Goal: Feedback & Contribution: Leave review/rating

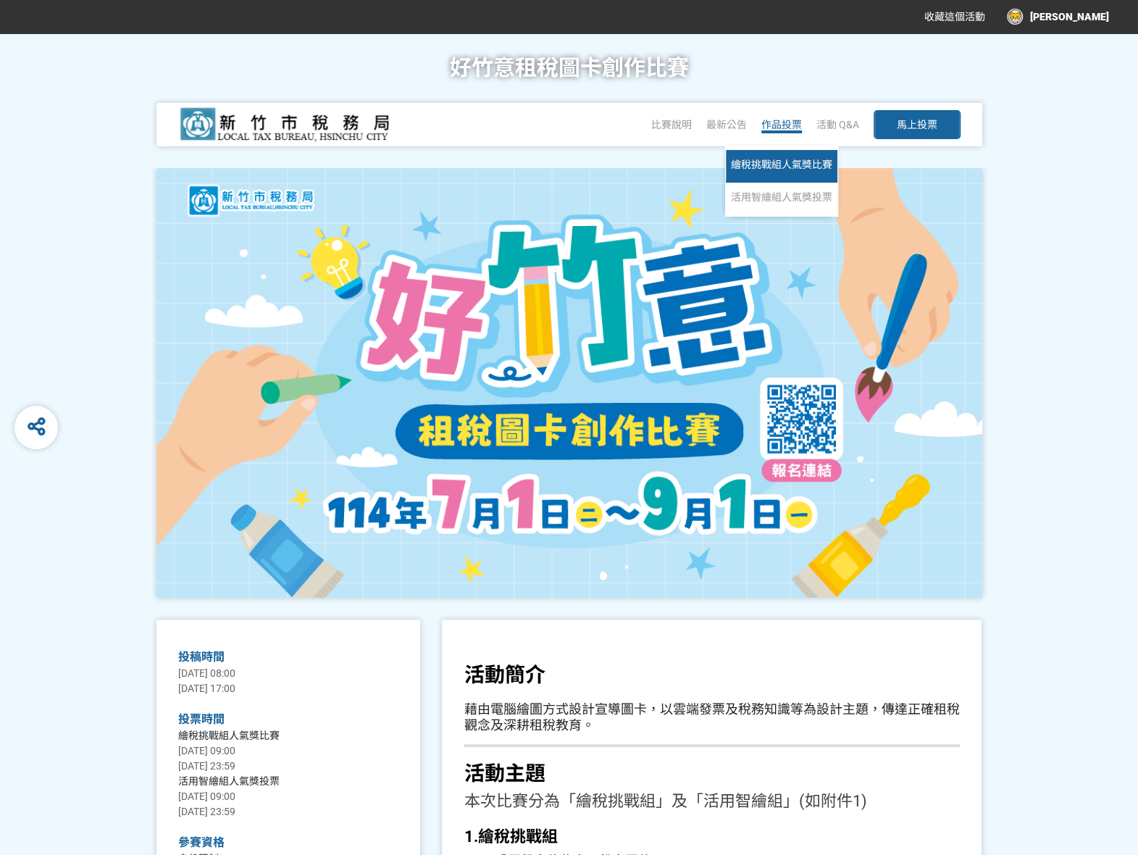
click at [774, 162] on span "繪稅挑戰組人氣獎比賽" at bounding box center [781, 165] width 101 height 12
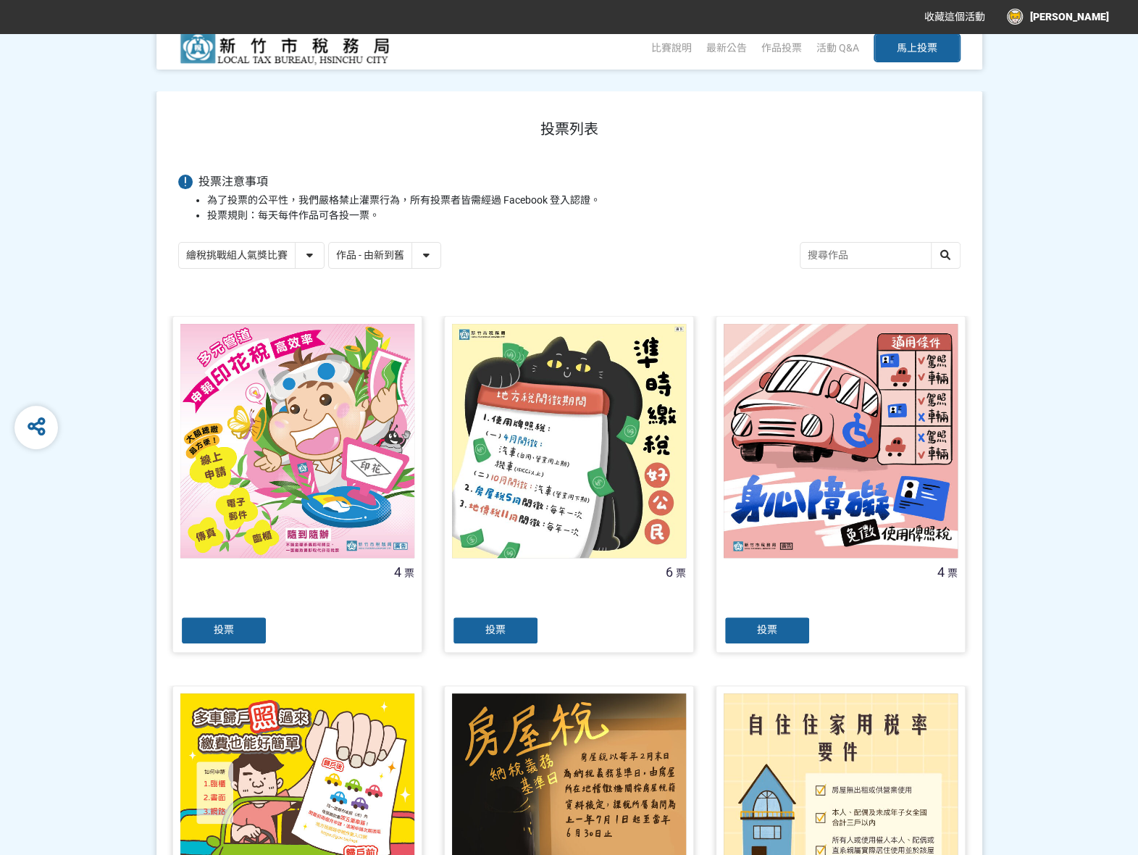
scroll to position [72, 0]
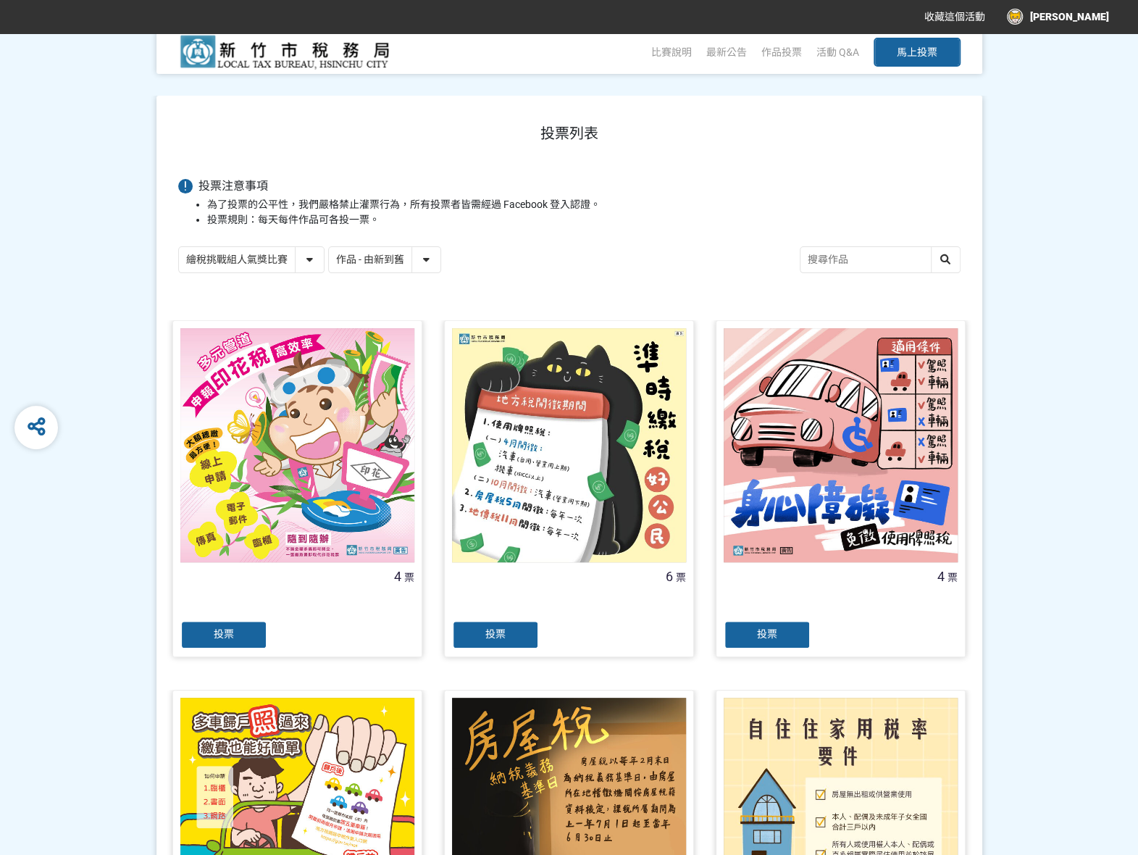
click at [433, 265] on select "作品 - 由新到舊 作品 - 由舊到新 票數 - 由多到少 票數 - 由少到多" at bounding box center [385, 259] width 112 height 25
select select "vote"
click at [329, 247] on select "作品 - 由新到舊 作品 - 由舊到新 票數 - 由多到少 票數 - 由少到多" at bounding box center [385, 259] width 112 height 25
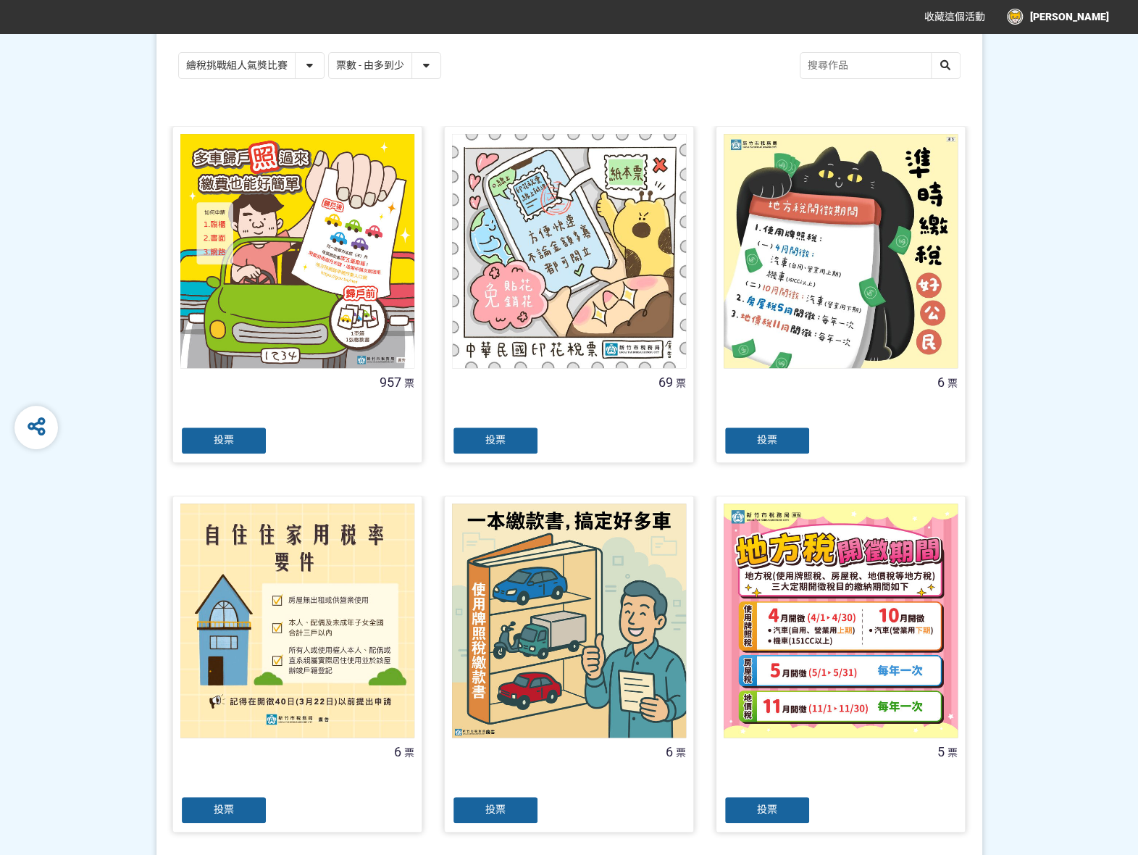
scroll to position [290, 0]
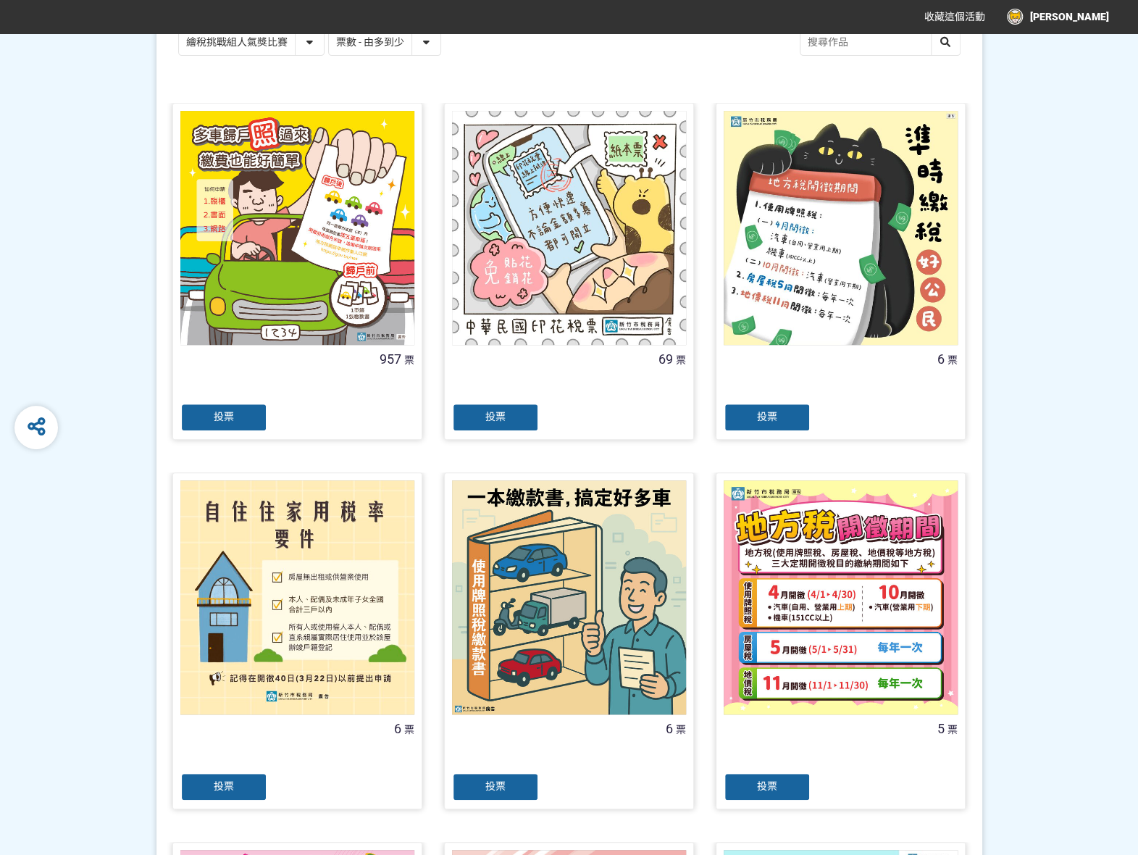
click at [214, 421] on span "投票" at bounding box center [224, 417] width 20 height 12
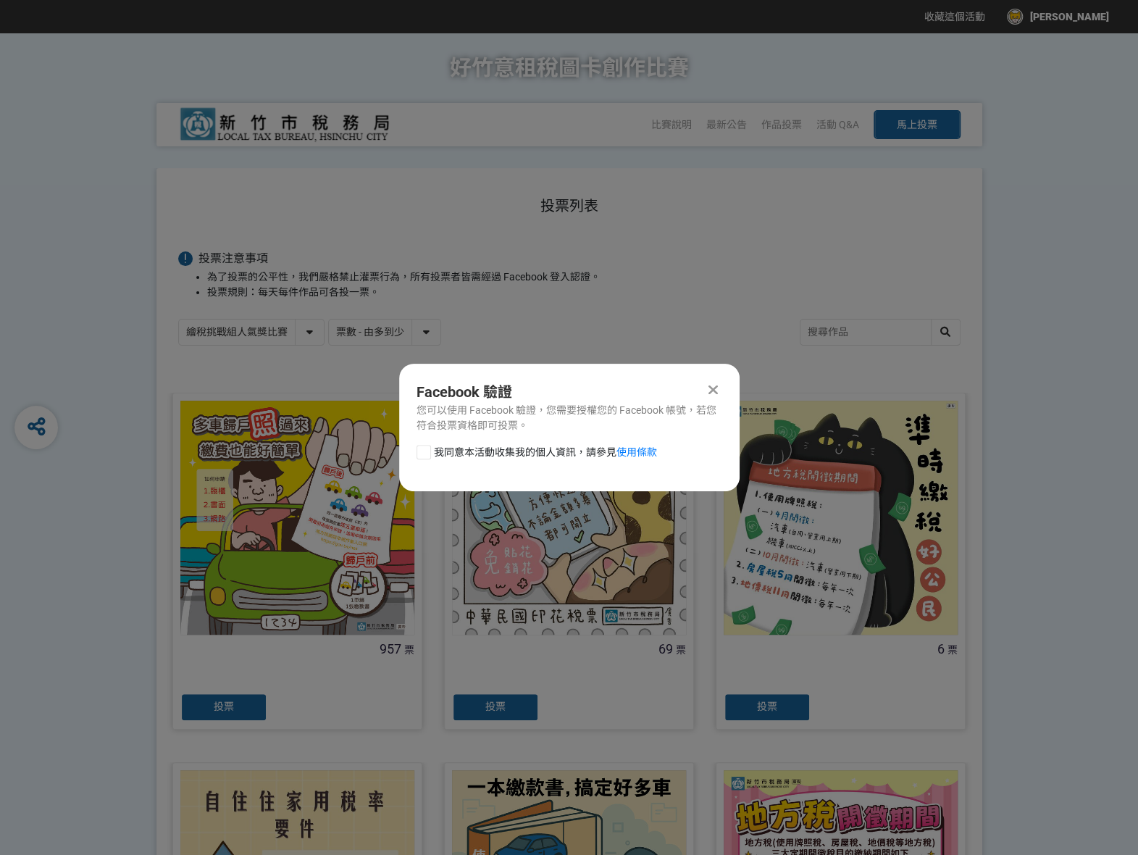
scroll to position [0, 0]
click at [423, 450] on div at bounding box center [424, 452] width 14 height 14
checkbox input "true"
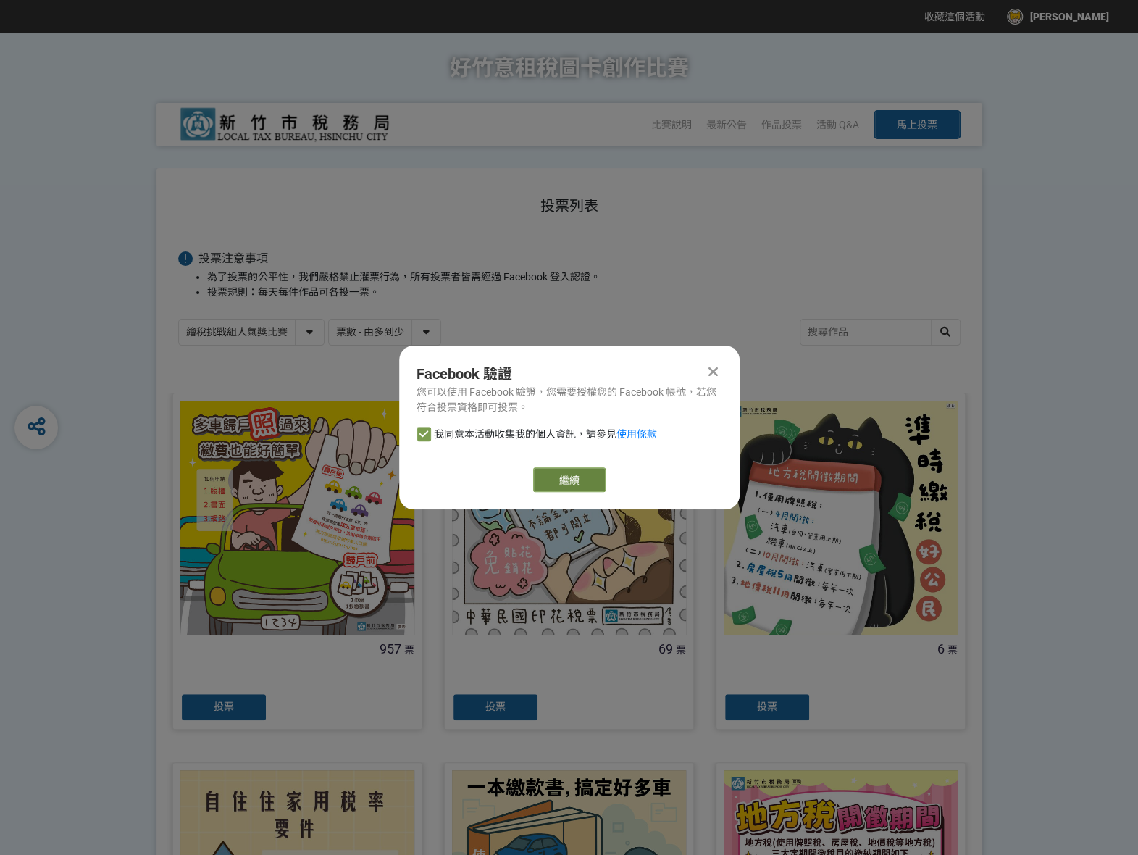
click at [541, 480] on link "繼續" at bounding box center [569, 479] width 72 height 25
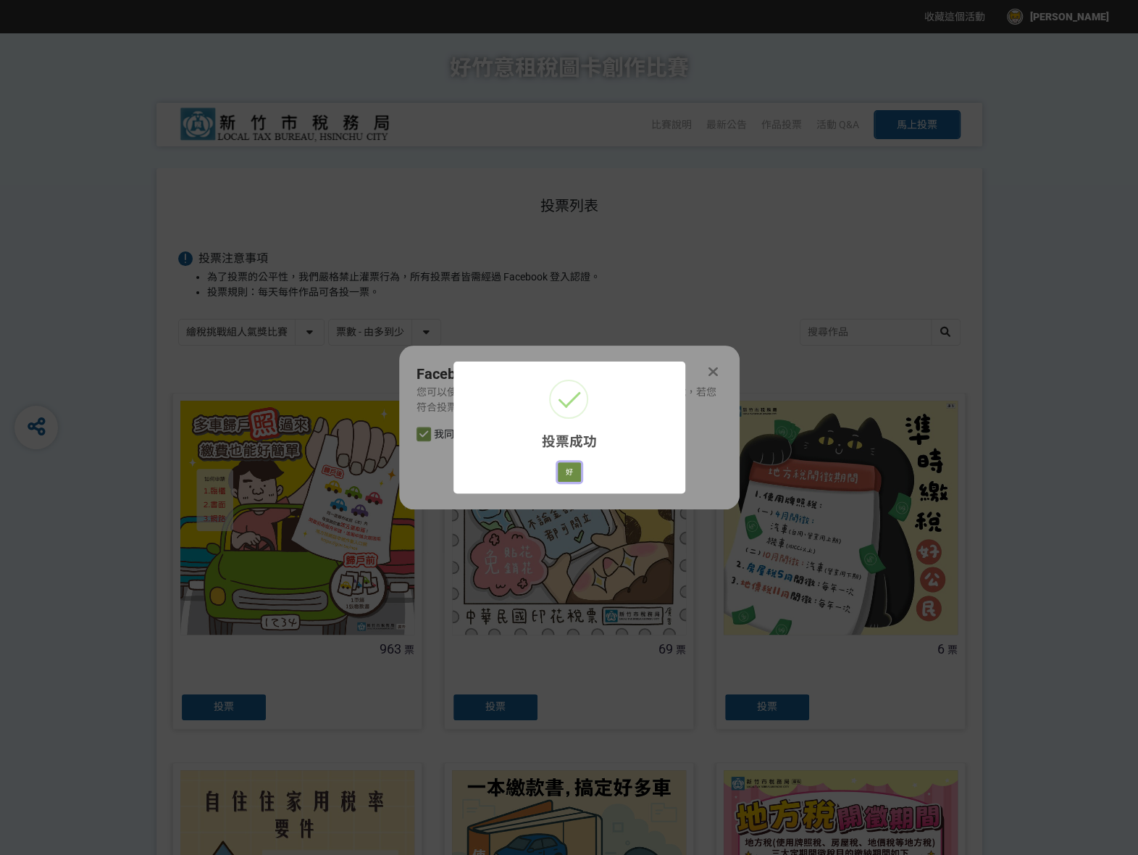
click at [558, 466] on button "好" at bounding box center [569, 472] width 23 height 20
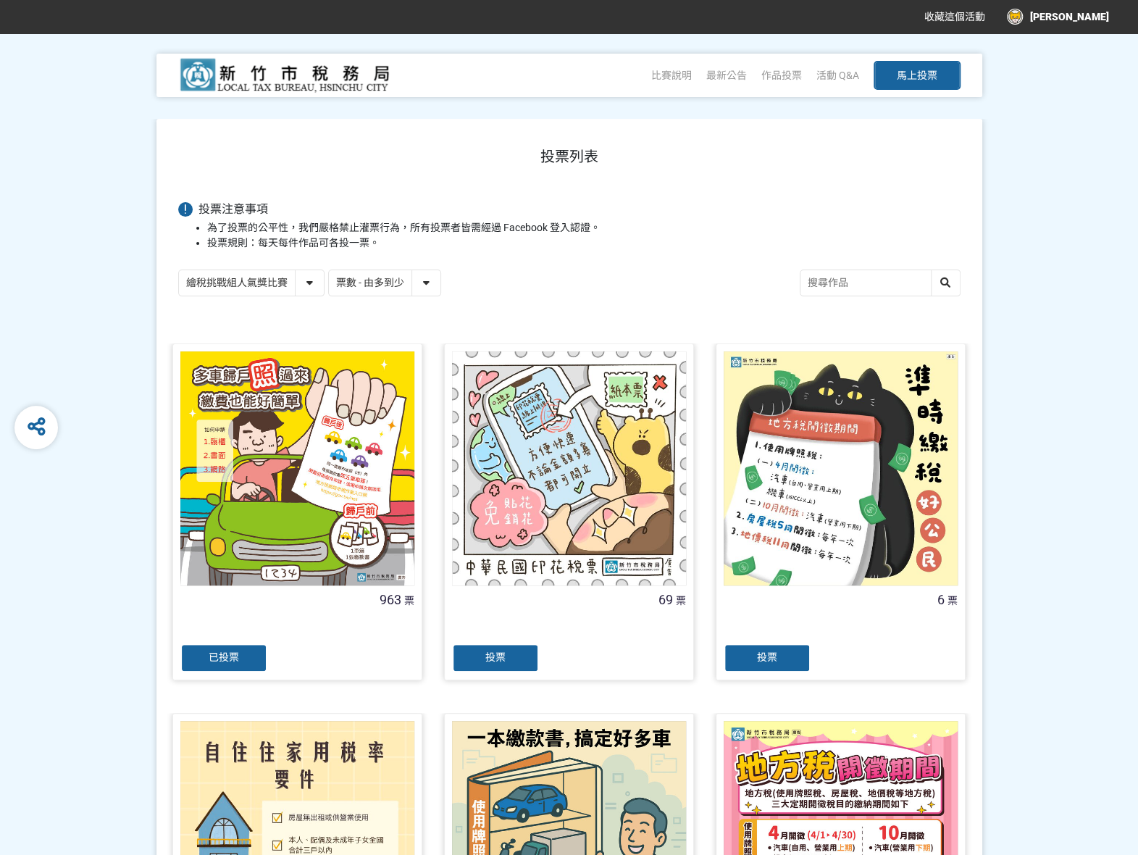
scroll to position [100, 0]
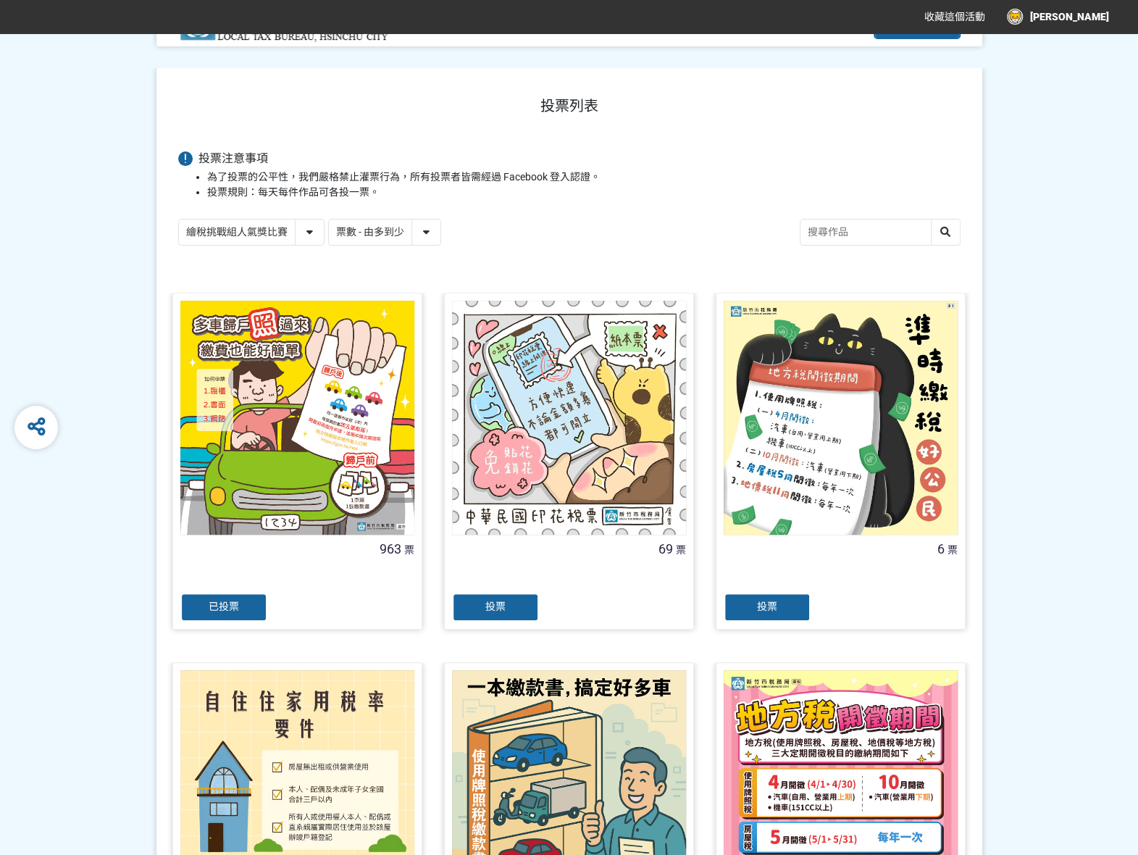
click at [296, 221] on select "繪稅挑戰組人氣獎比賽 活用智繪組人氣獎投票" at bounding box center [251, 232] width 145 height 25
select select "13167"
click at [179, 220] on select "繪稅挑戰組人氣獎比賽 活用智繪組人氣獎投票" at bounding box center [251, 232] width 145 height 25
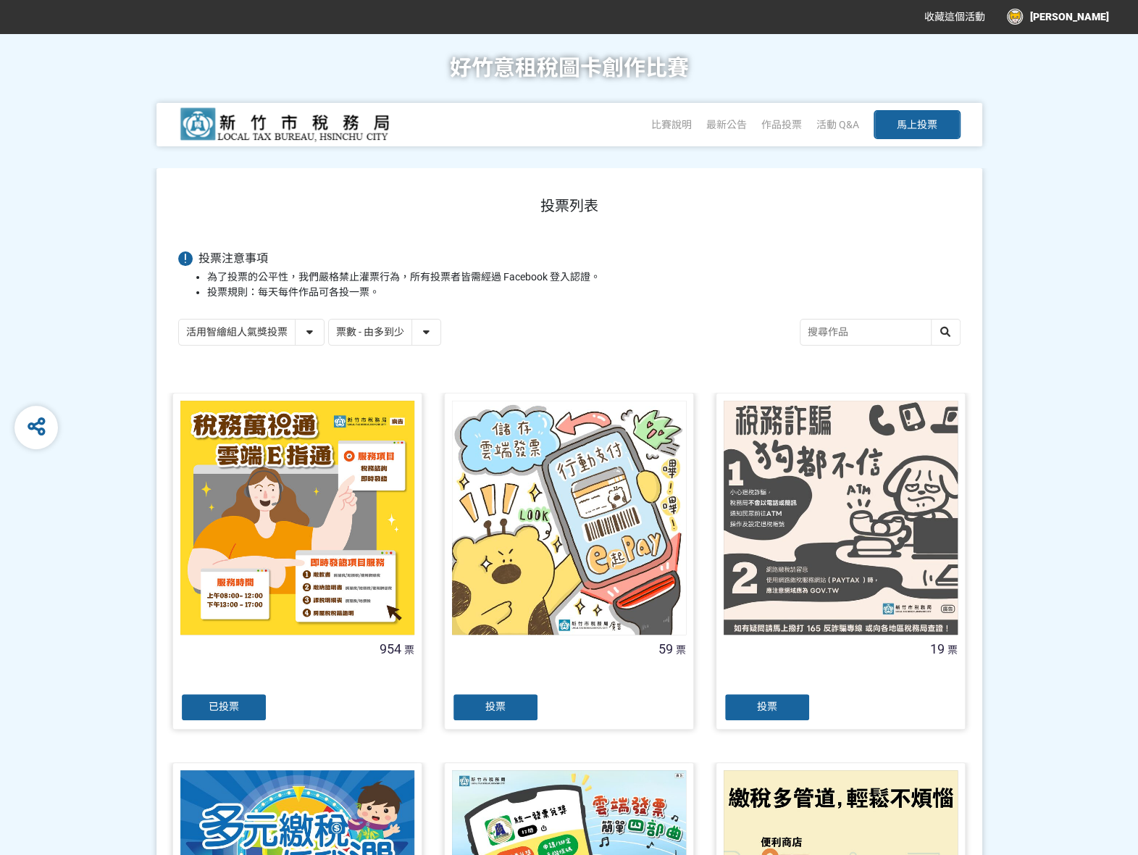
click at [223, 701] on span "已投票" at bounding box center [224, 707] width 30 height 12
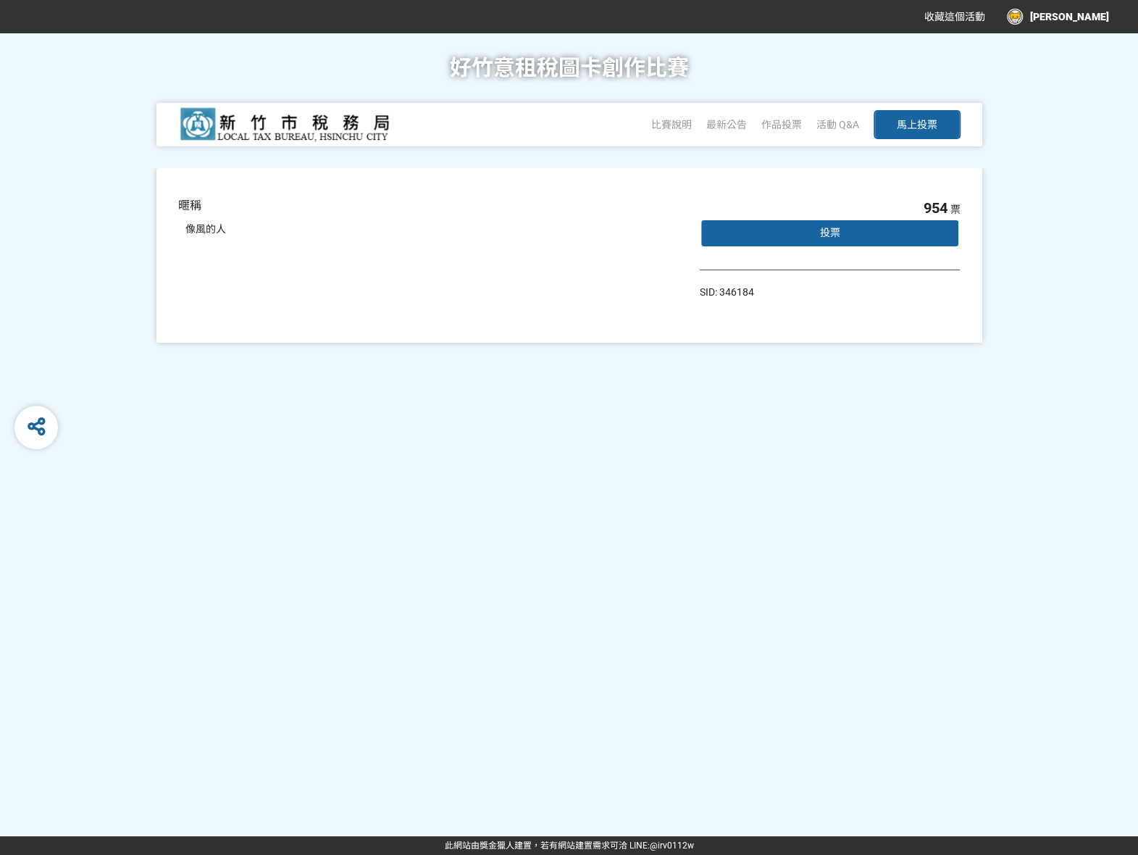
click at [839, 227] on span "投票" at bounding box center [830, 233] width 20 height 12
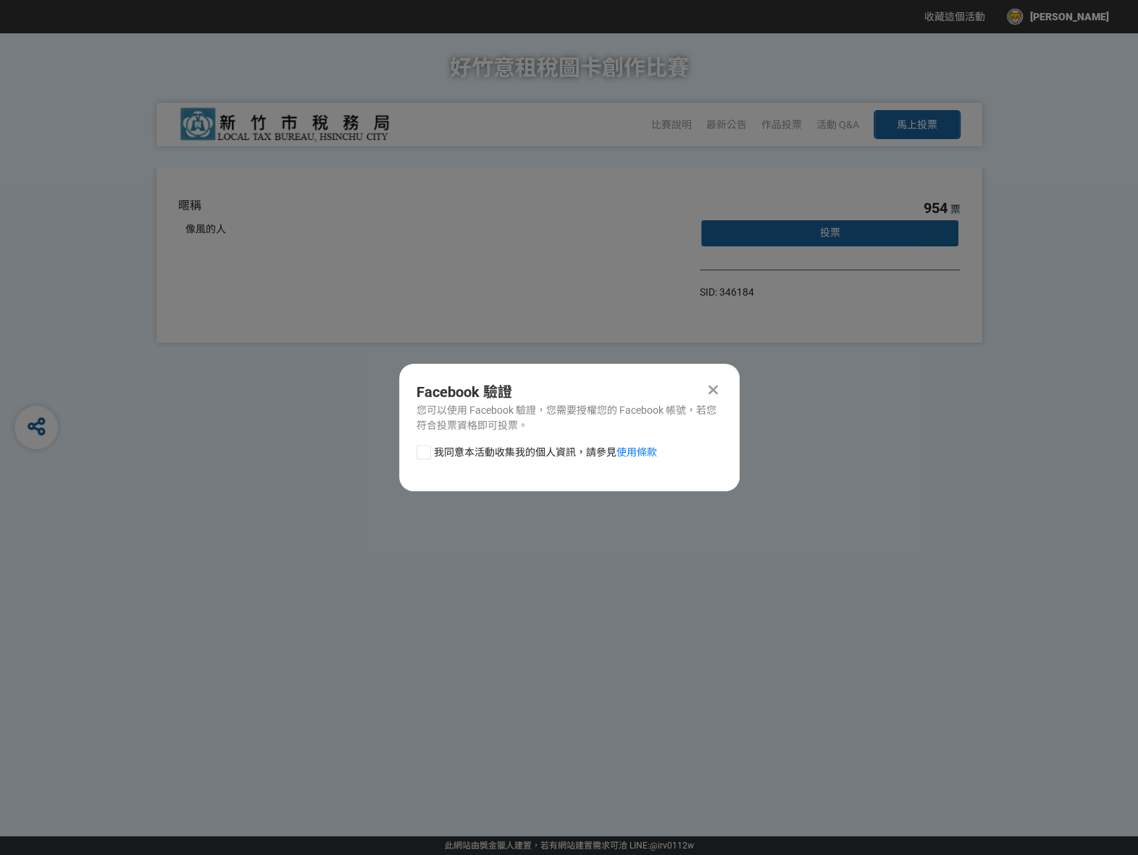
click at [422, 458] on div at bounding box center [424, 452] width 14 height 14
checkbox input "true"
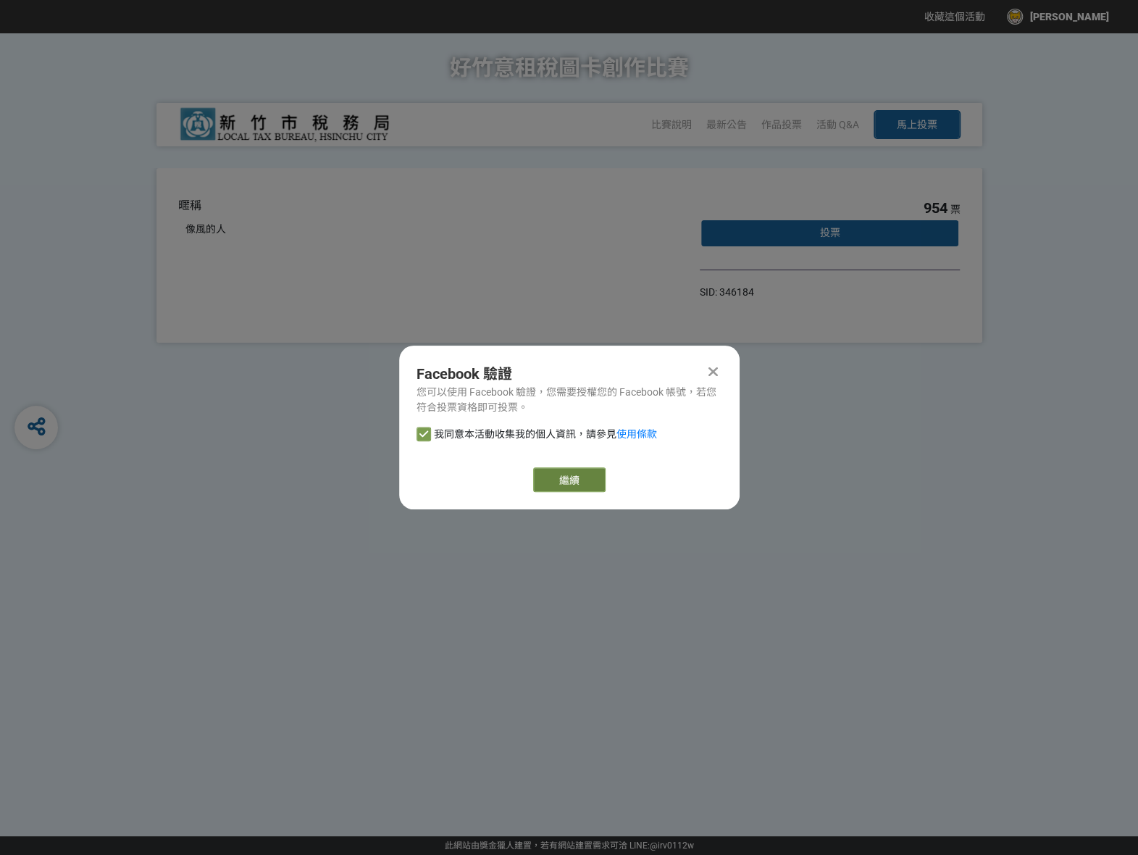
click at [600, 479] on link "繼續" at bounding box center [569, 479] width 72 height 25
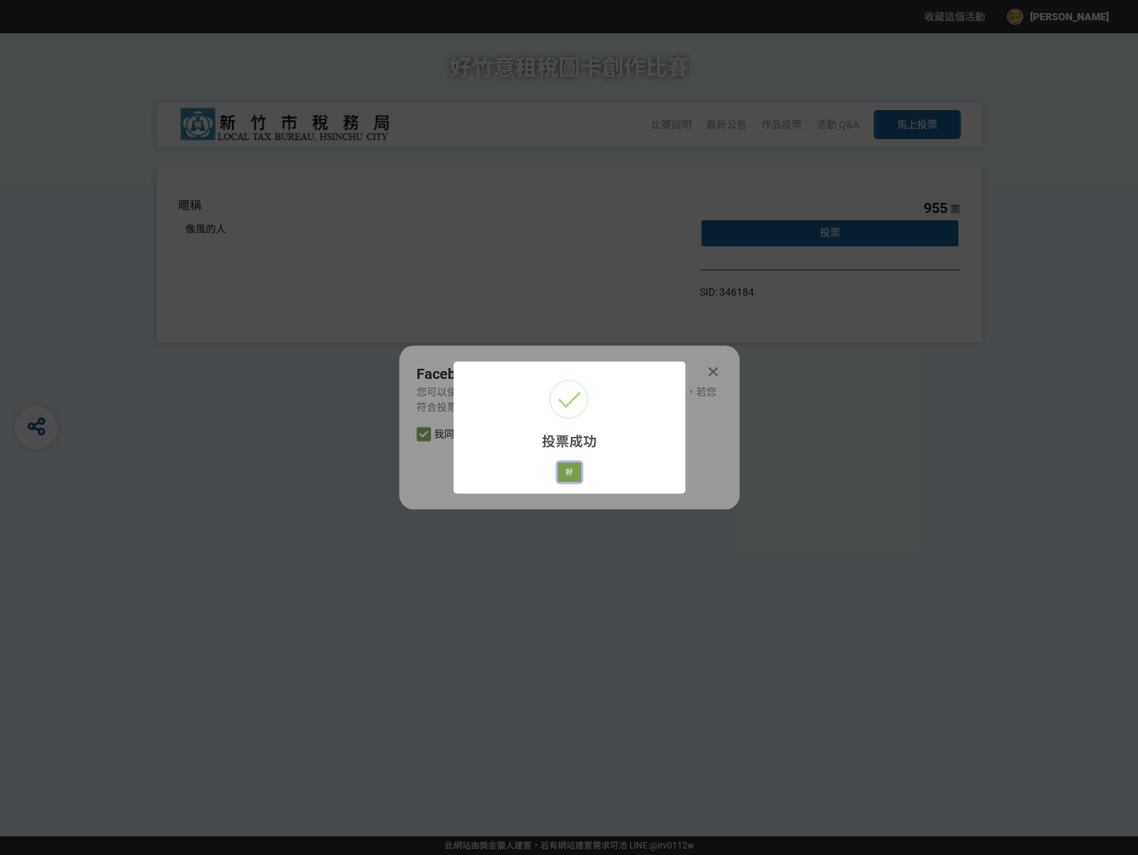
drag, startPoint x: 576, startPoint y: 474, endPoint x: 585, endPoint y: 464, distance: 13.3
click at [576, 473] on button "好" at bounding box center [569, 472] width 23 height 20
